Goal: Find specific page/section: Find specific page/section

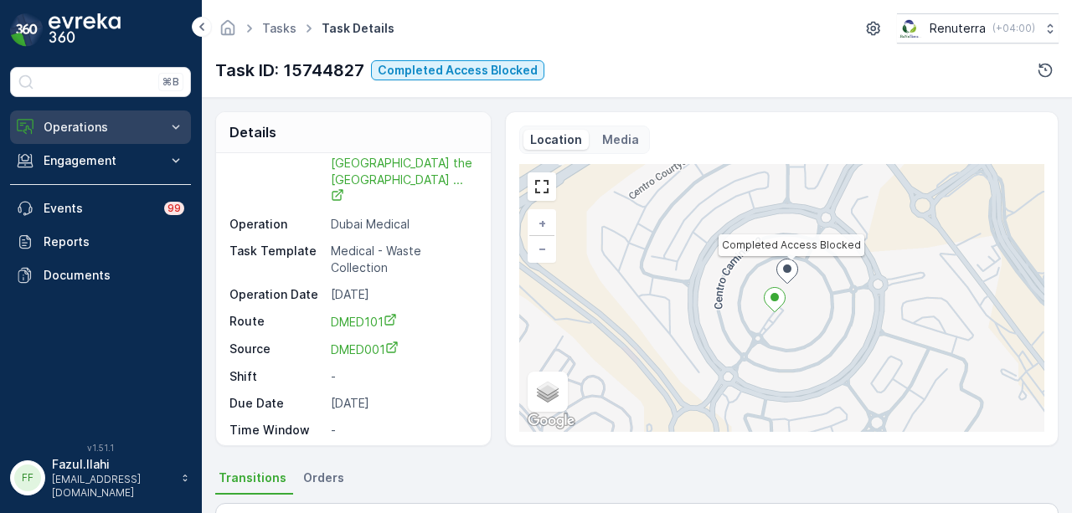
click at [116, 134] on p "Operations" at bounding box center [101, 127] width 114 height 17
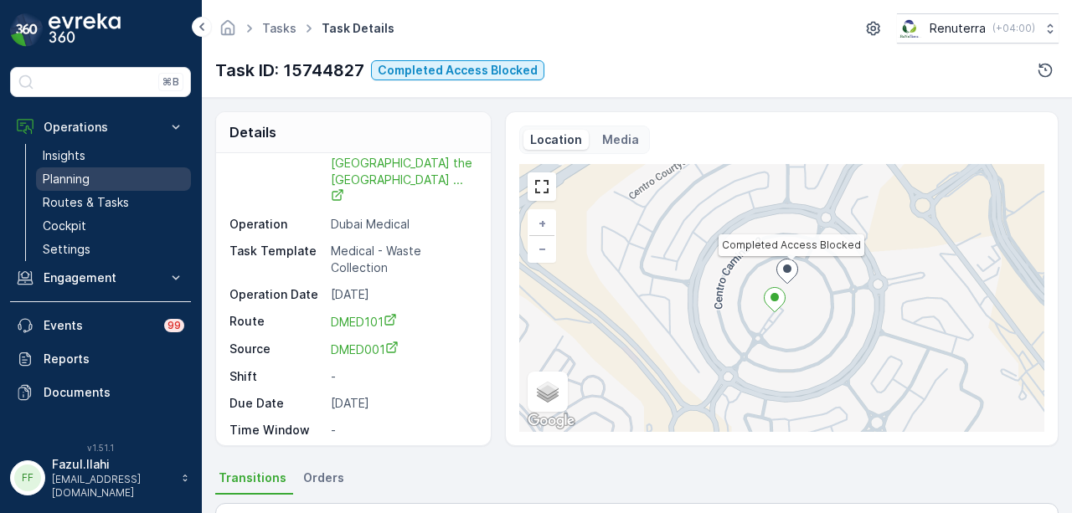
click at [143, 173] on link "Planning" at bounding box center [113, 178] width 155 height 23
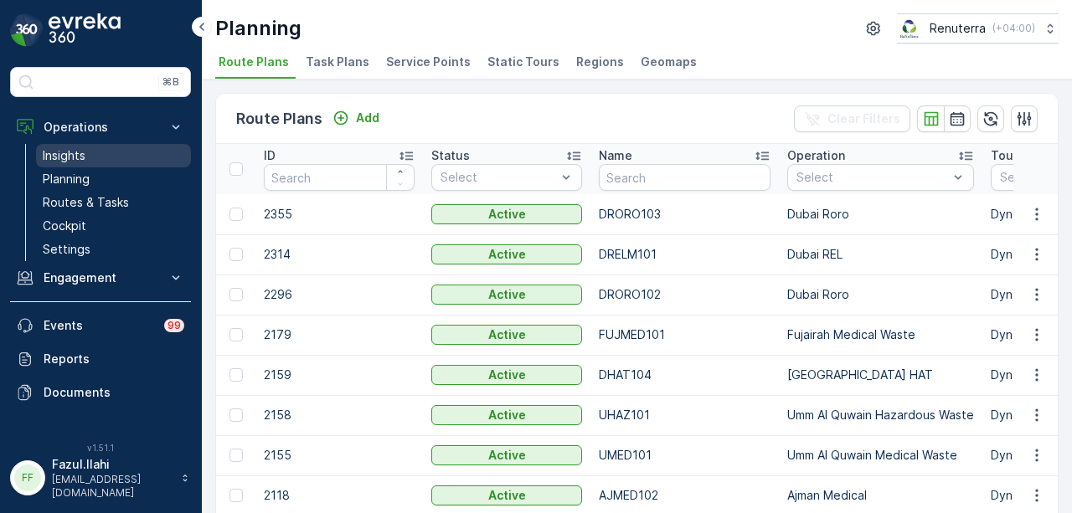
click at [146, 155] on link "Insights" at bounding box center [113, 155] width 155 height 23
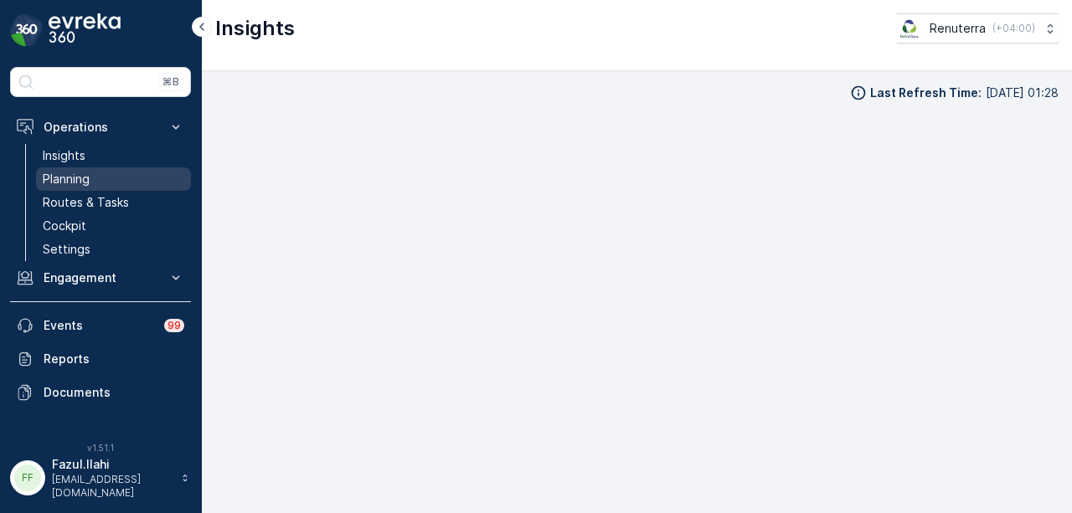
click at [137, 183] on link "Planning" at bounding box center [113, 178] width 155 height 23
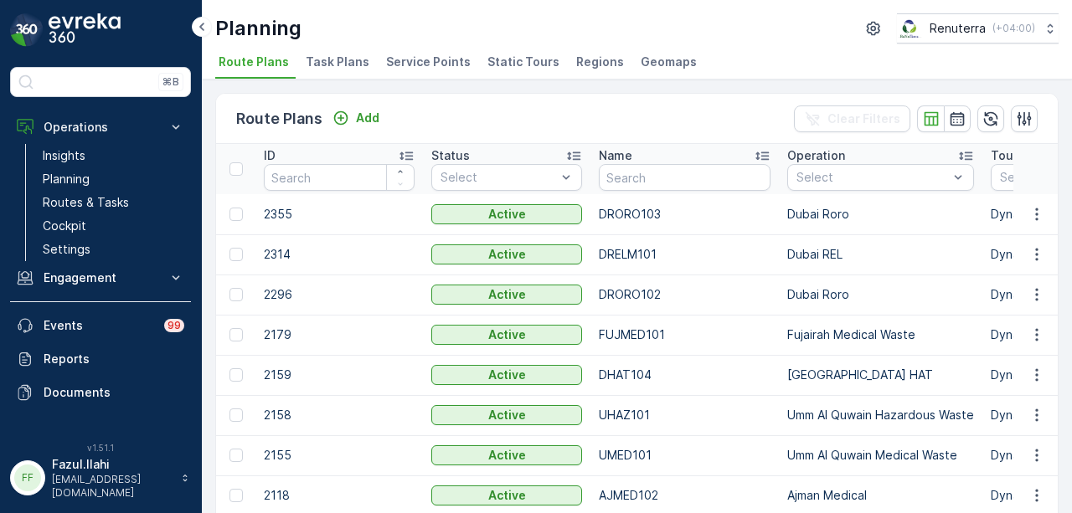
click at [442, 64] on span "Service Points" at bounding box center [428, 62] width 85 height 17
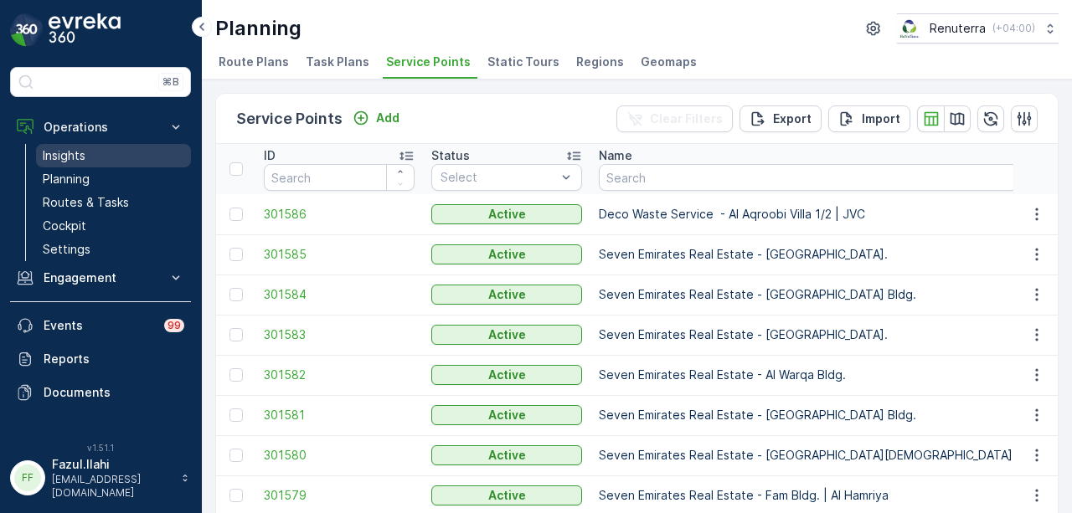
click at [136, 146] on link "Insights" at bounding box center [113, 155] width 155 height 23
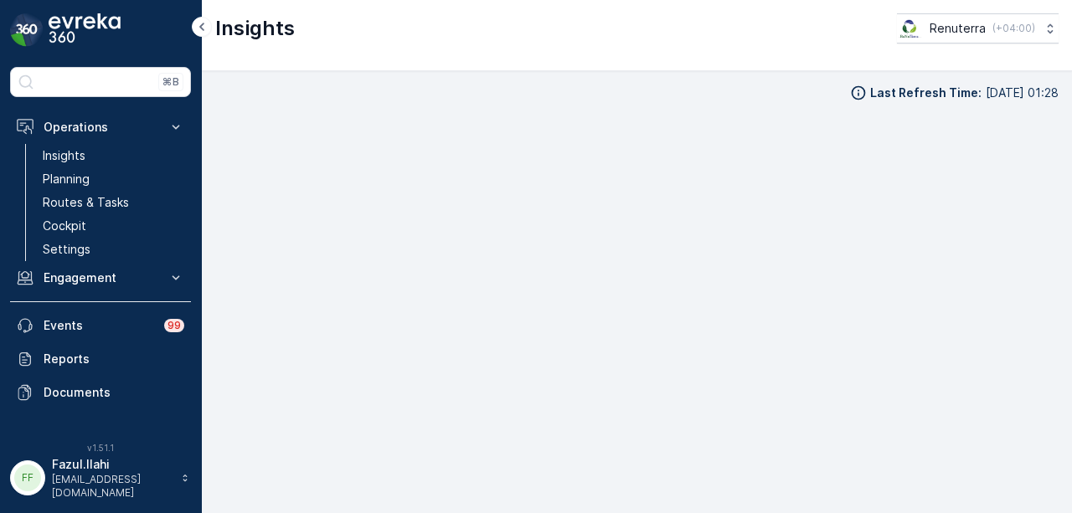
scroll to position [14, 0]
